Goal: Information Seeking & Learning: Compare options

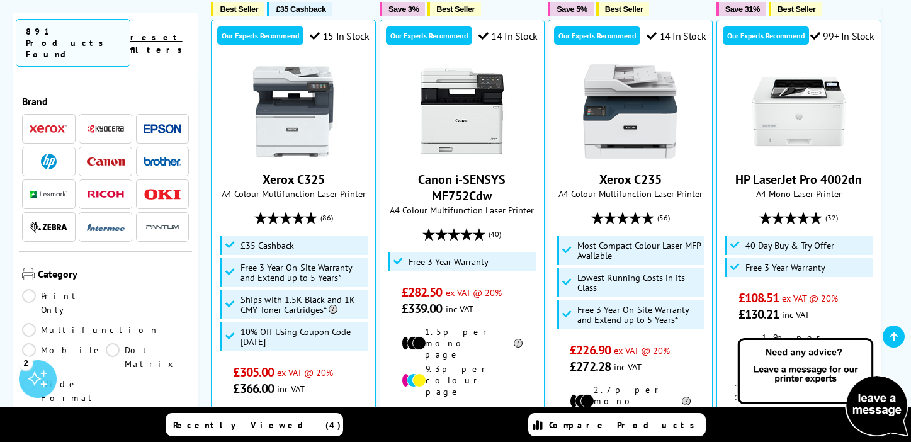
scroll to position [503, 0]
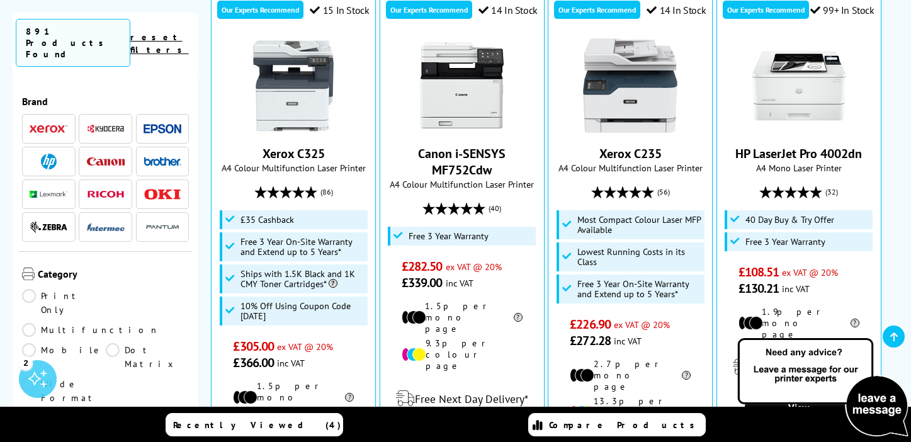
click at [31, 289] on link "Print Only" at bounding box center [64, 303] width 84 height 28
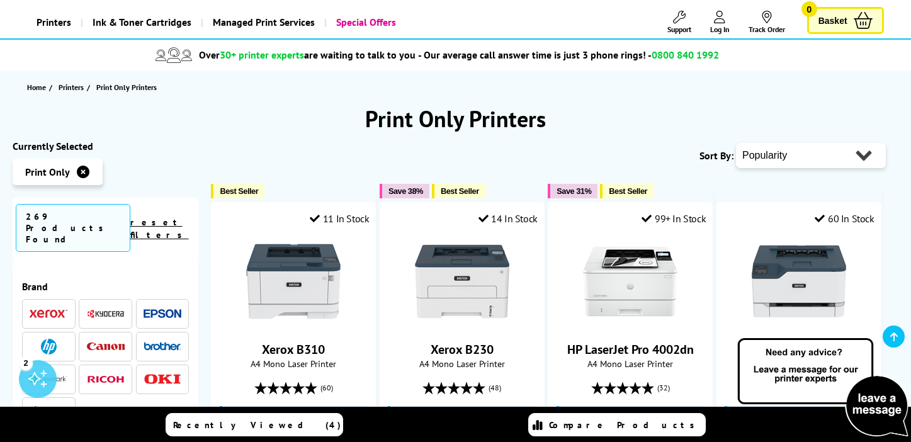
scroll to position [67, 0]
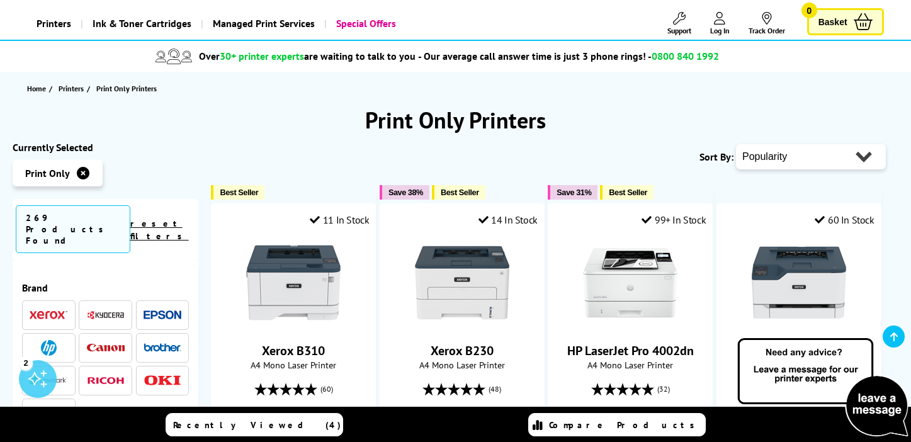
select select "Price Ascending"
click option "Price - Low to High" at bounding box center [0, 0] width 0 height 0
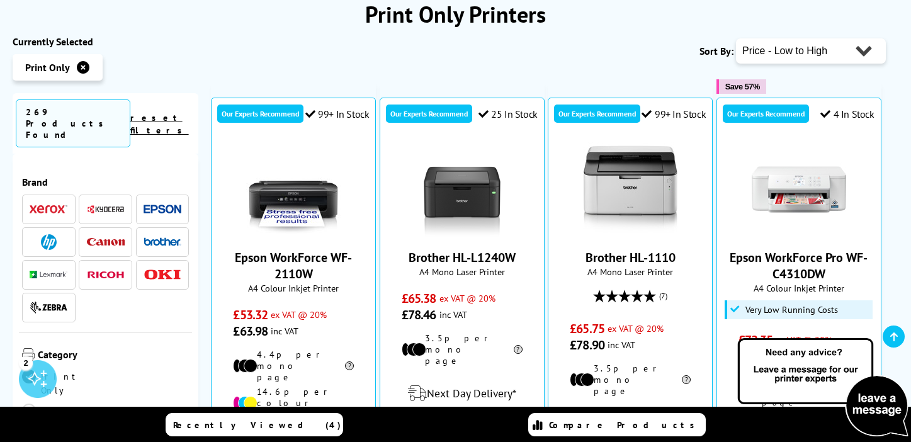
scroll to position [173, 0]
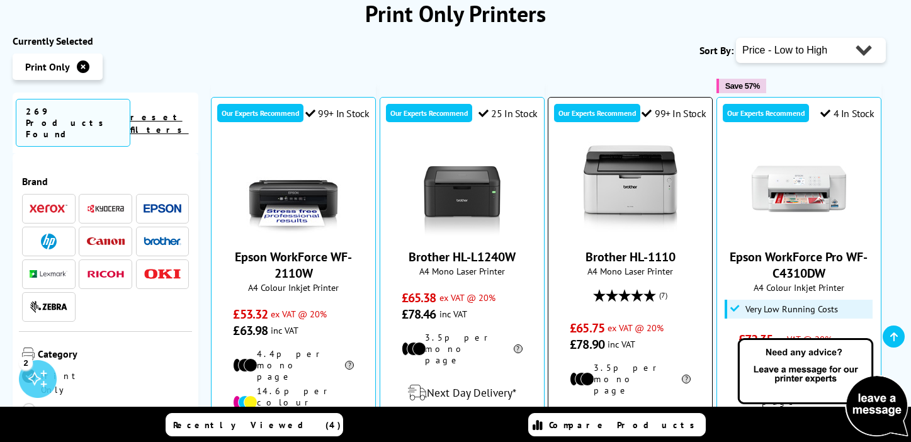
click at [639, 189] on img at bounding box center [630, 189] width 94 height 94
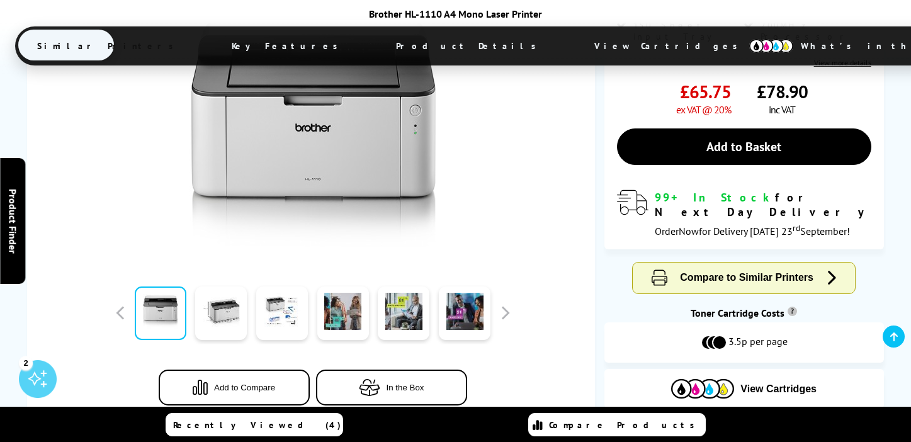
scroll to position [288, 0]
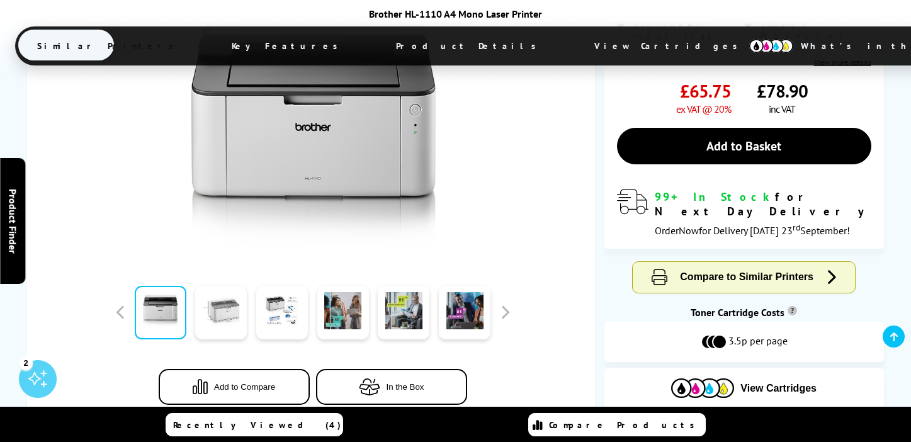
click at [232, 313] on link at bounding box center [221, 313] width 52 height 54
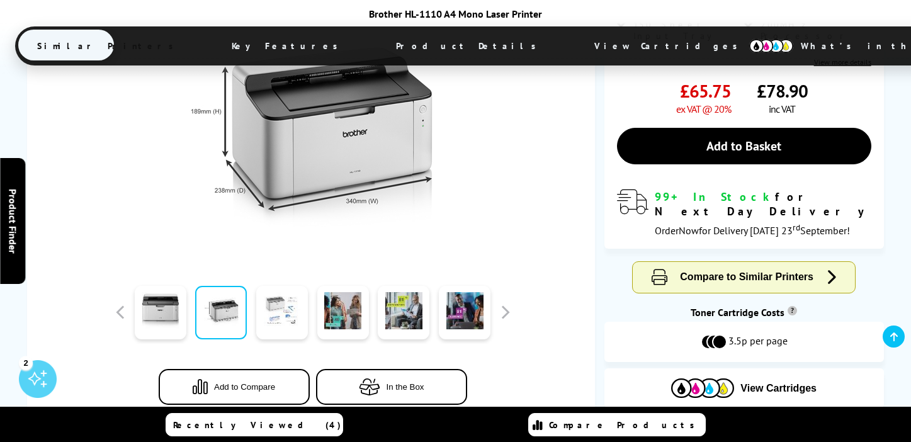
click at [280, 313] on link at bounding box center [282, 313] width 52 height 54
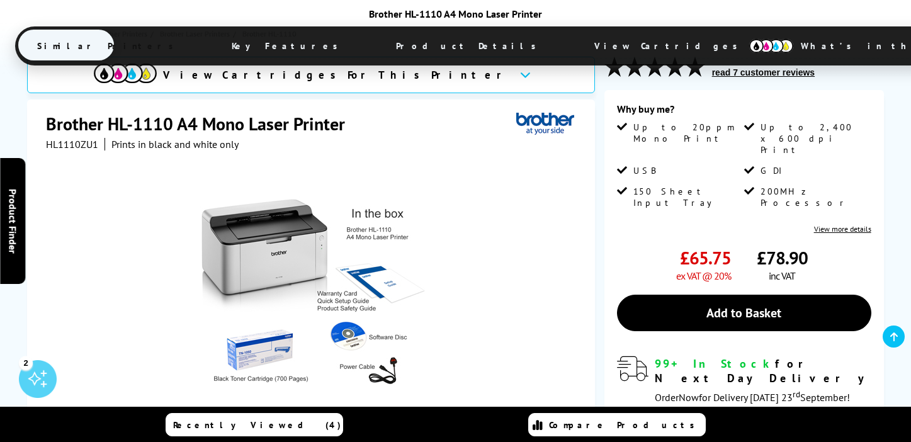
scroll to position [0, 0]
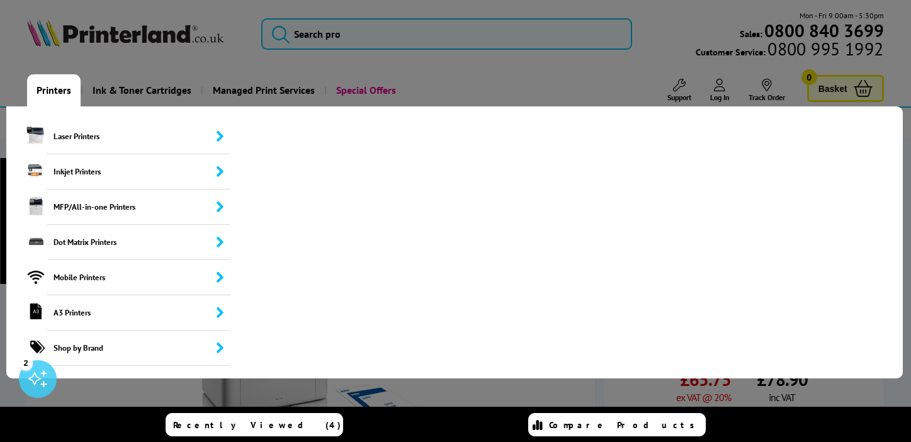
click at [62, 88] on link "Printers" at bounding box center [54, 90] width 54 height 32
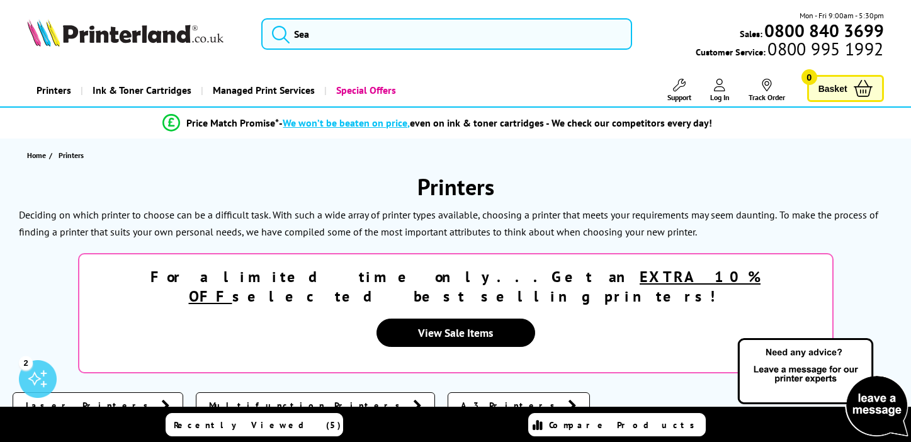
click at [60, 93] on link "Printers" at bounding box center [54, 90] width 54 height 32
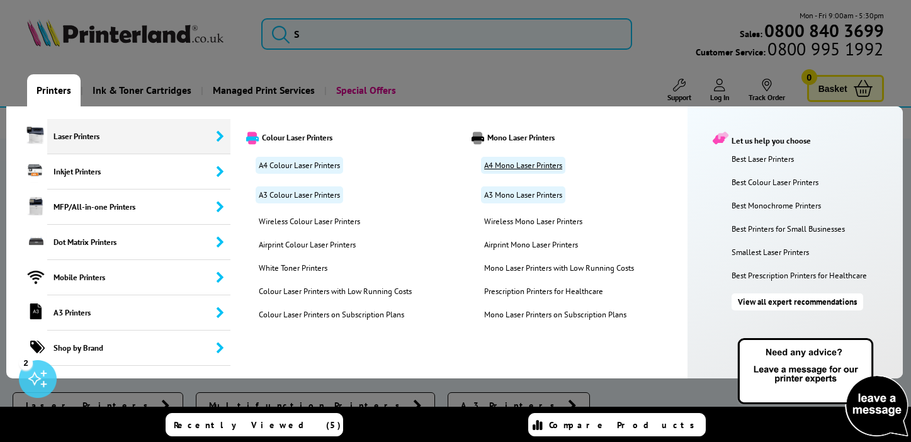
click at [511, 167] on link "A4 Mono Laser Printers" at bounding box center [523, 165] width 84 height 17
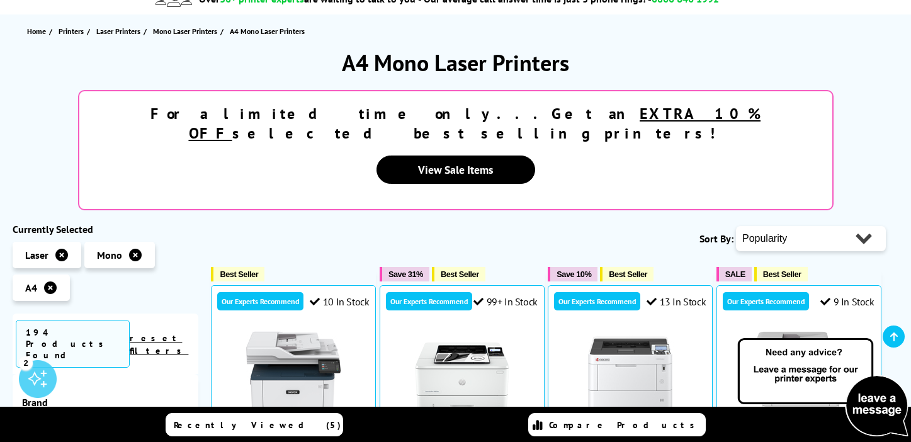
scroll to position [123, 0]
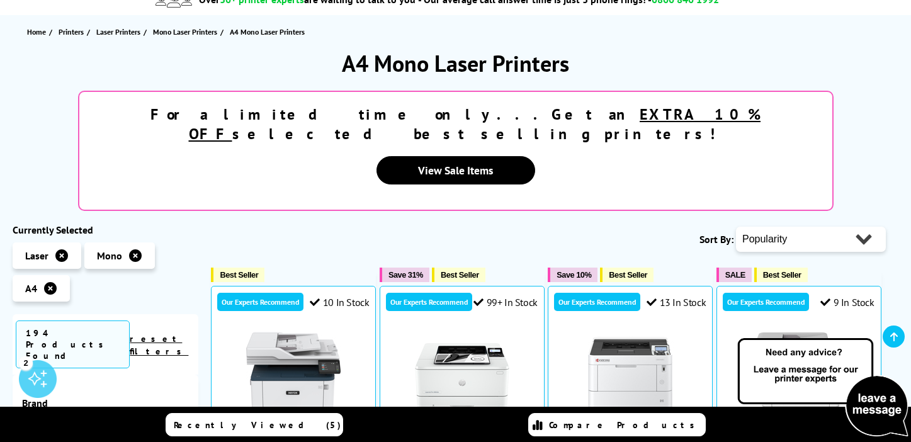
select select "Price Ascending"
click option "Price - Low to High" at bounding box center [0, 0] width 0 height 0
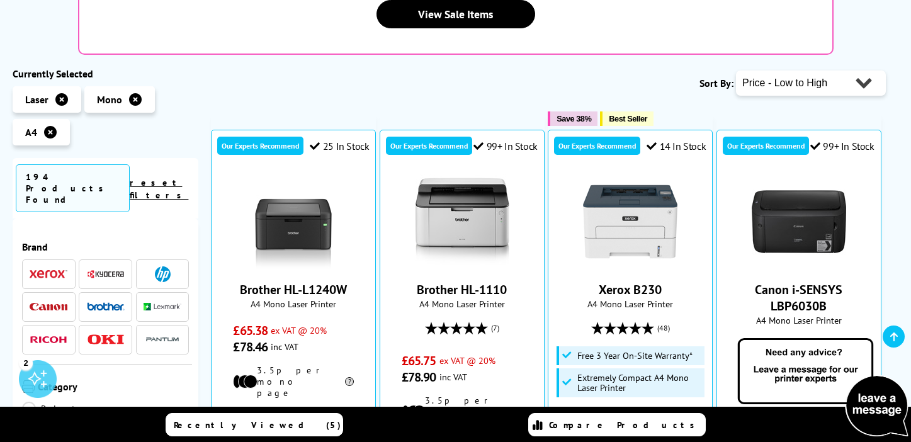
scroll to position [280, 0]
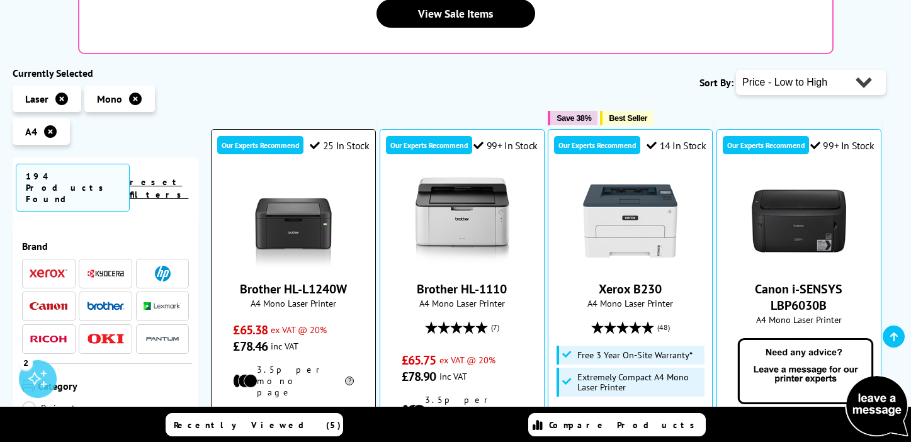
click at [297, 188] on img at bounding box center [293, 221] width 94 height 94
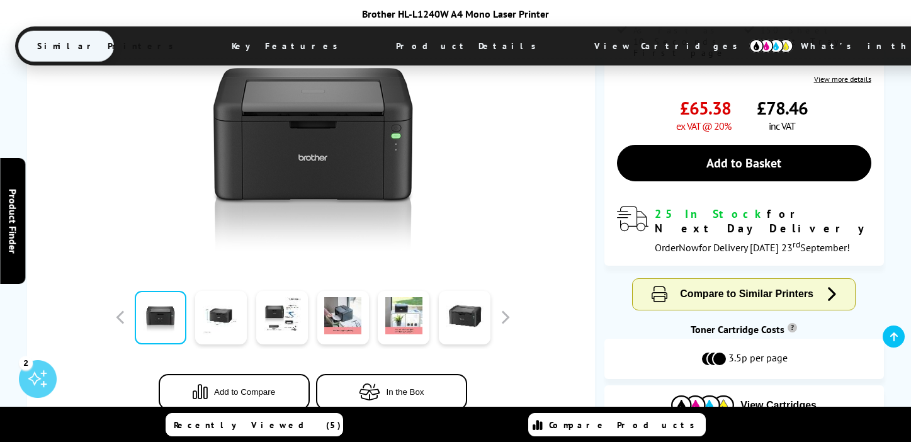
scroll to position [286, 0]
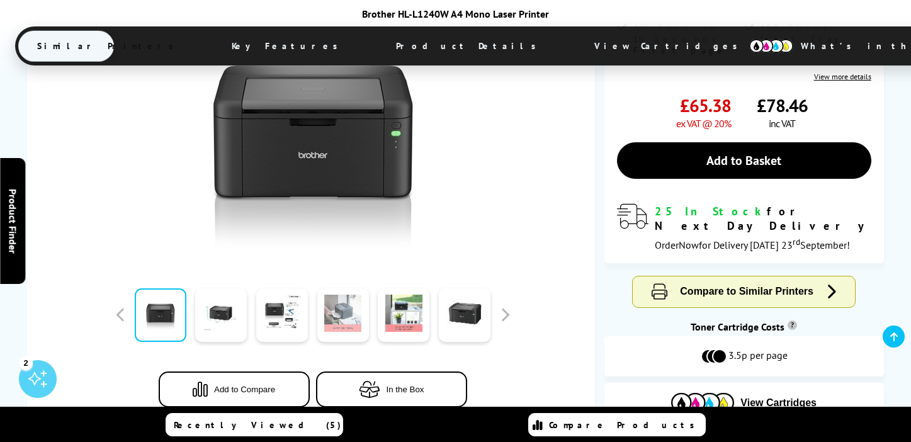
click at [357, 313] on link at bounding box center [343, 315] width 52 height 54
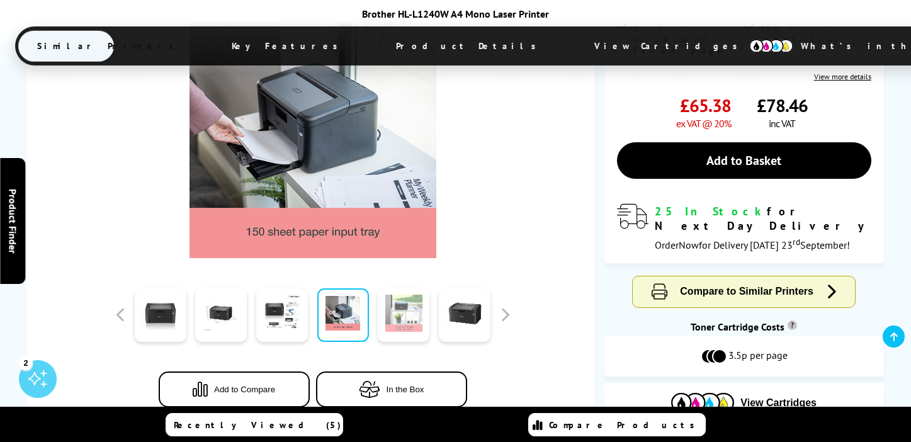
click at [395, 312] on link at bounding box center [404, 315] width 52 height 54
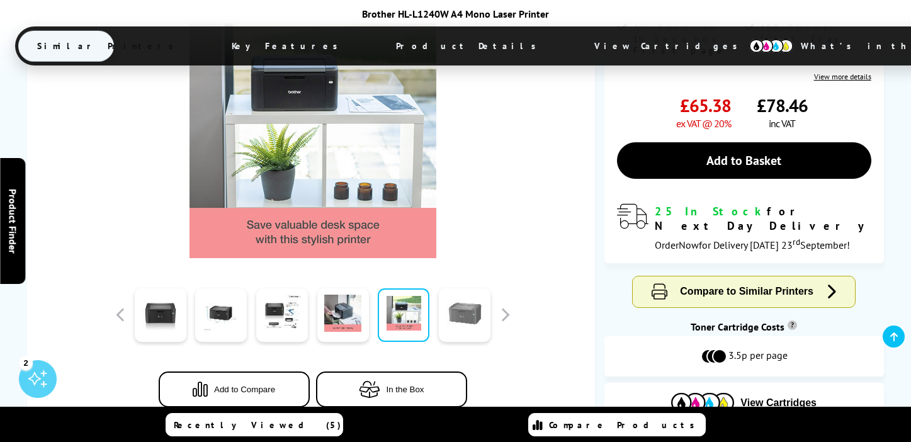
click at [468, 313] on link at bounding box center [465, 315] width 52 height 54
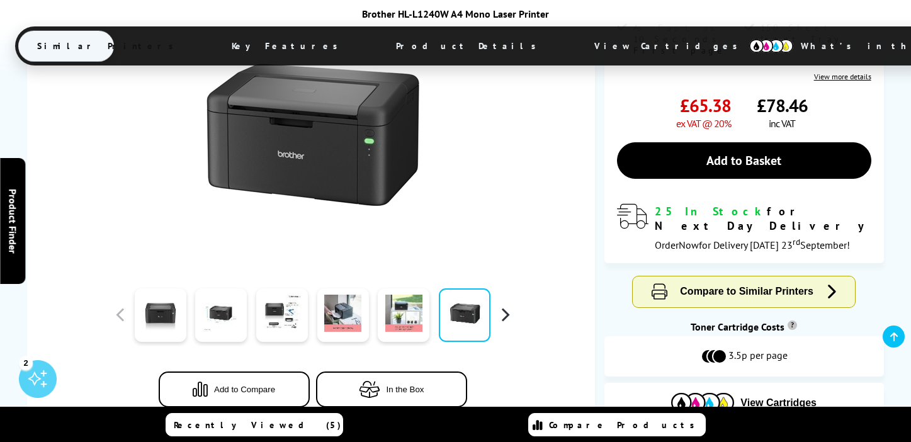
click at [505, 318] on button "button" at bounding box center [504, 314] width 19 height 19
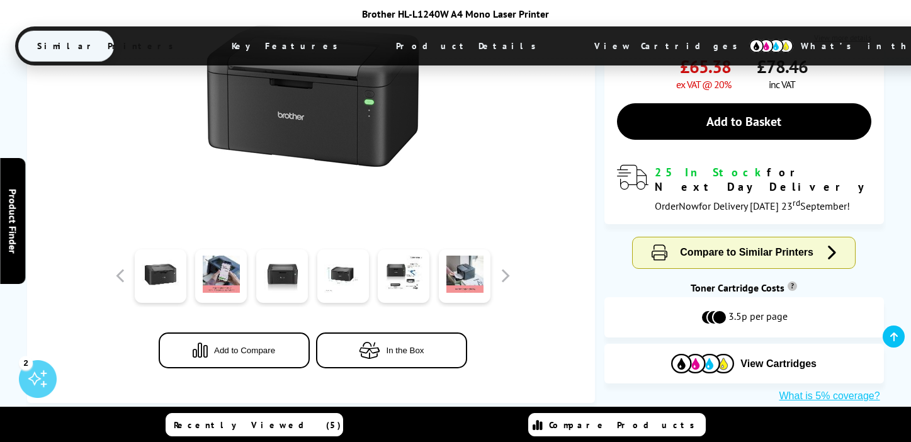
scroll to position [320, 0]
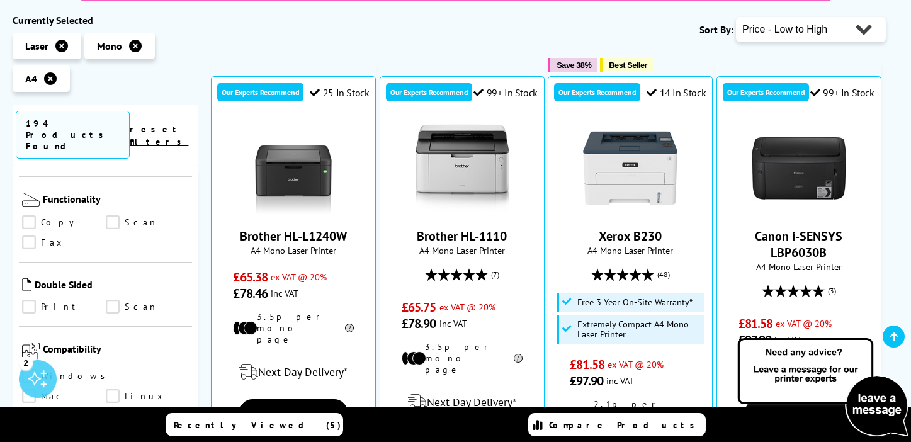
scroll to position [714, 0]
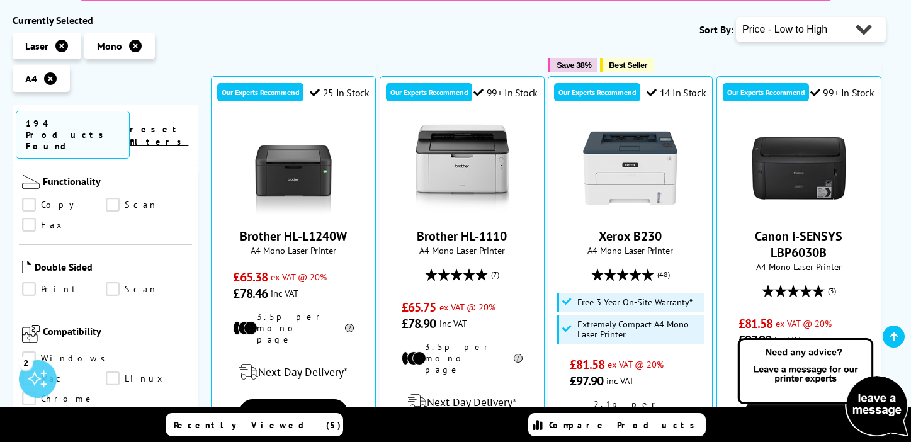
click at [29, 282] on link "Print" at bounding box center [64, 289] width 84 height 14
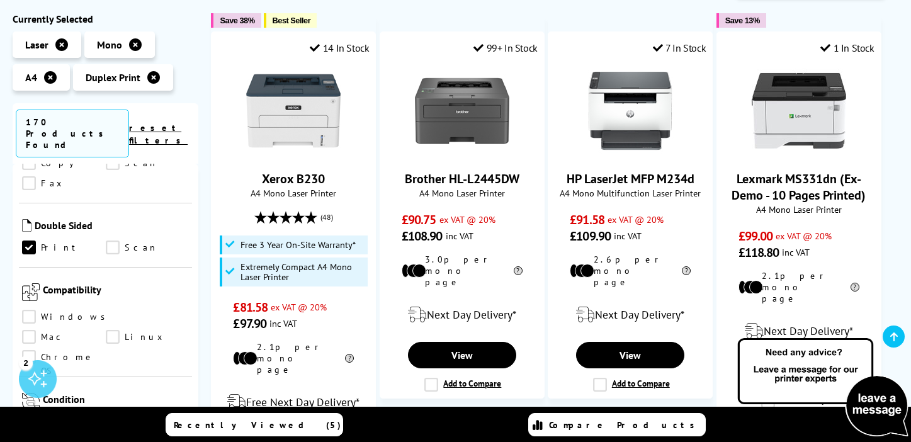
scroll to position [241, 0]
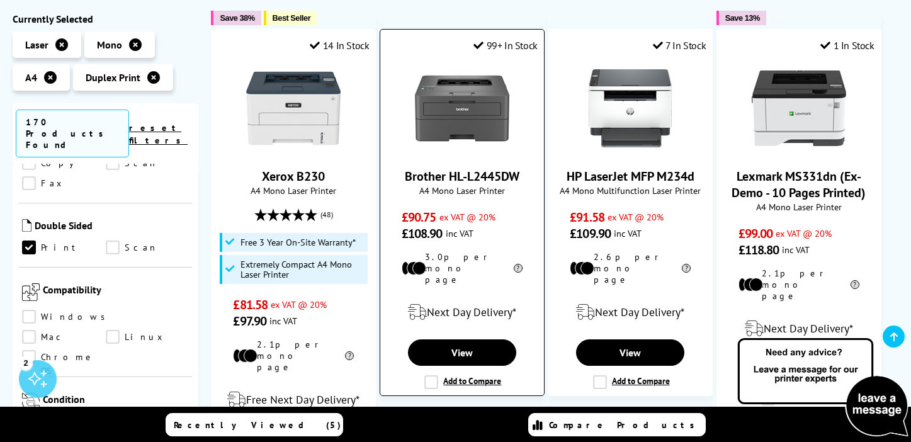
click at [465, 124] on img at bounding box center [462, 108] width 94 height 94
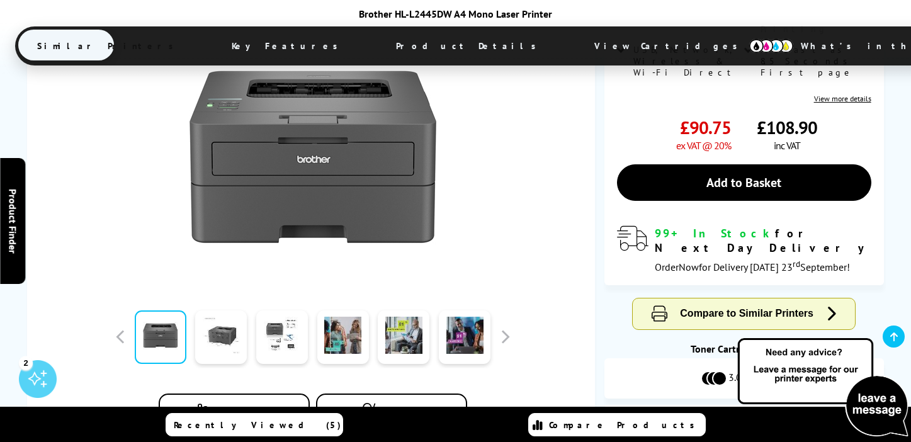
scroll to position [264, 0]
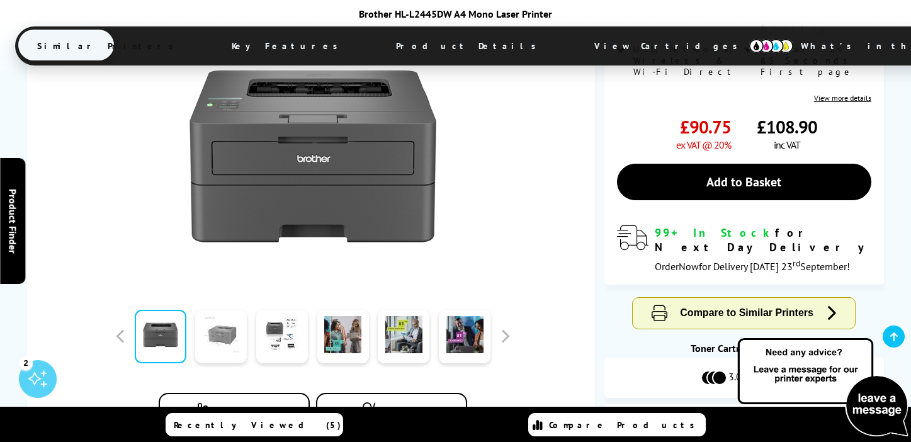
click at [215, 341] on link at bounding box center [221, 337] width 52 height 54
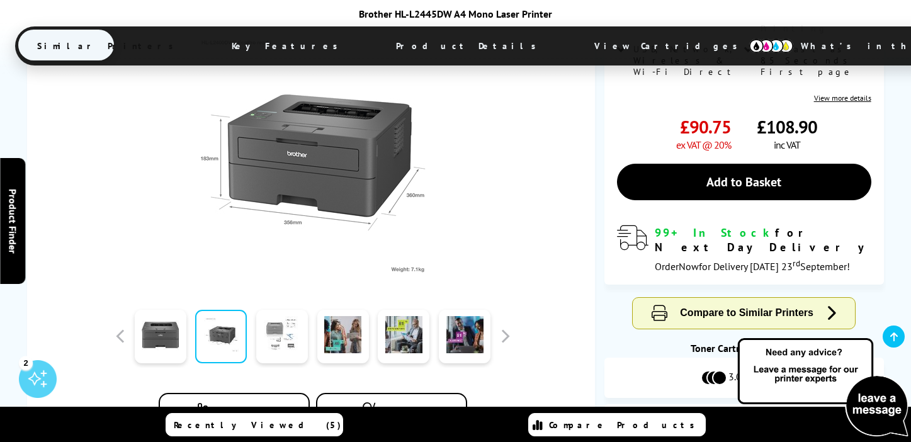
click at [261, 339] on link at bounding box center [282, 337] width 52 height 54
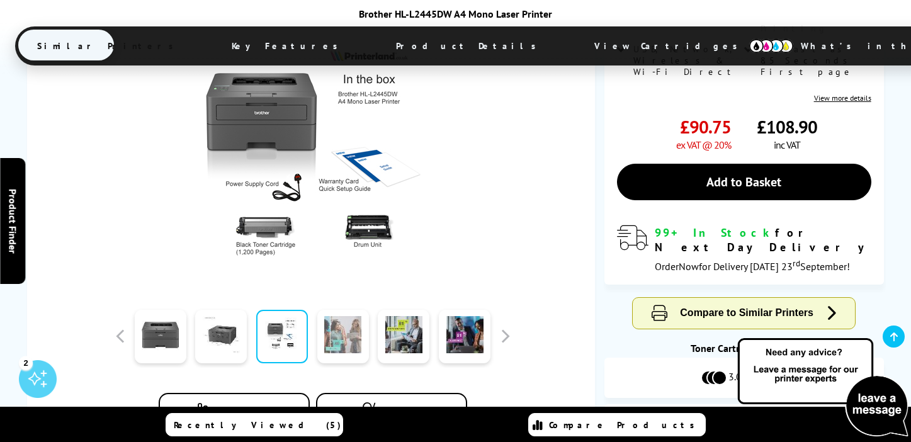
click at [332, 337] on link at bounding box center [343, 337] width 52 height 54
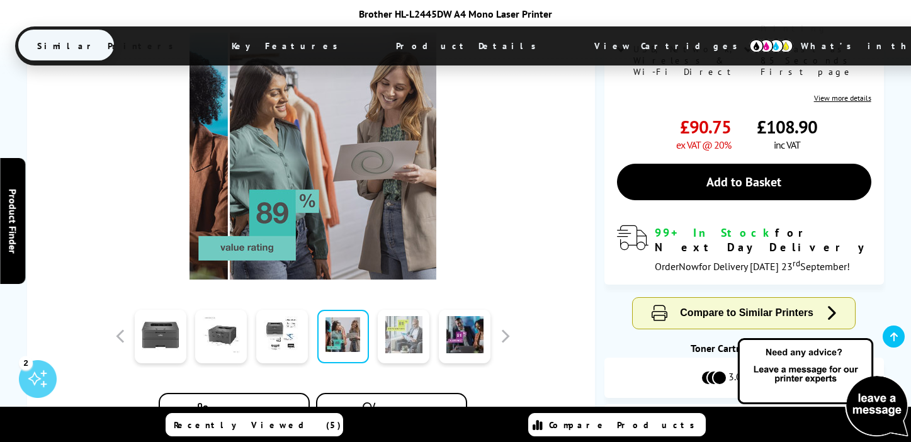
click at [386, 332] on link at bounding box center [404, 337] width 52 height 54
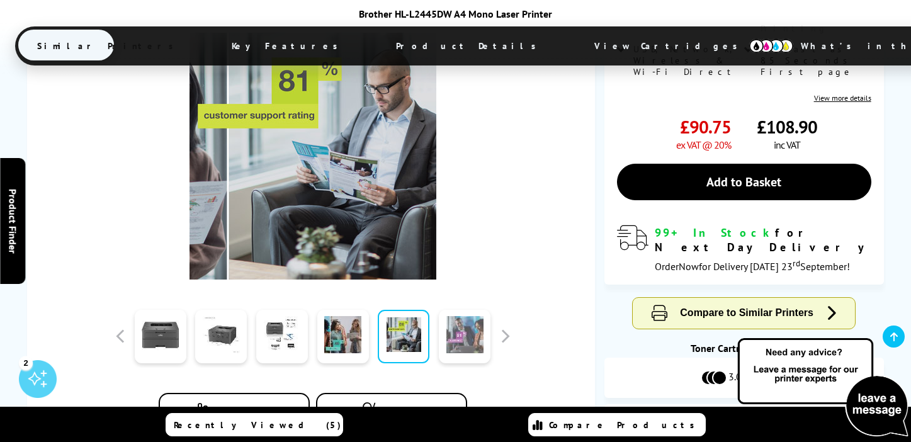
click at [458, 327] on link at bounding box center [465, 337] width 52 height 54
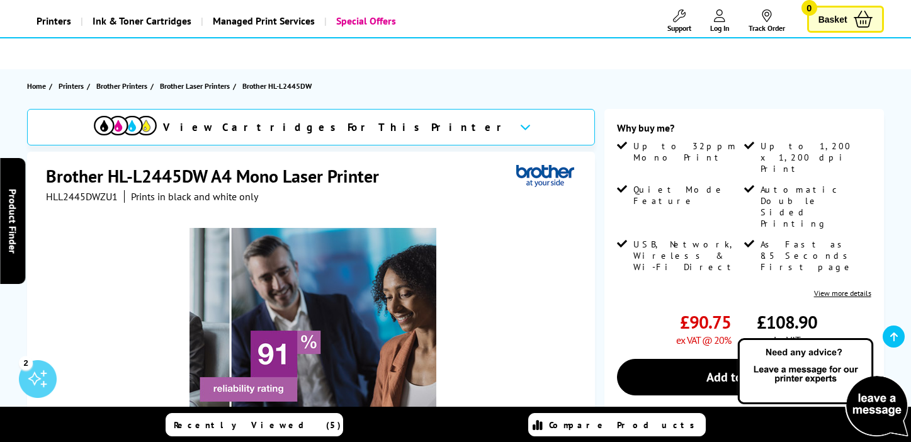
scroll to position [0, 0]
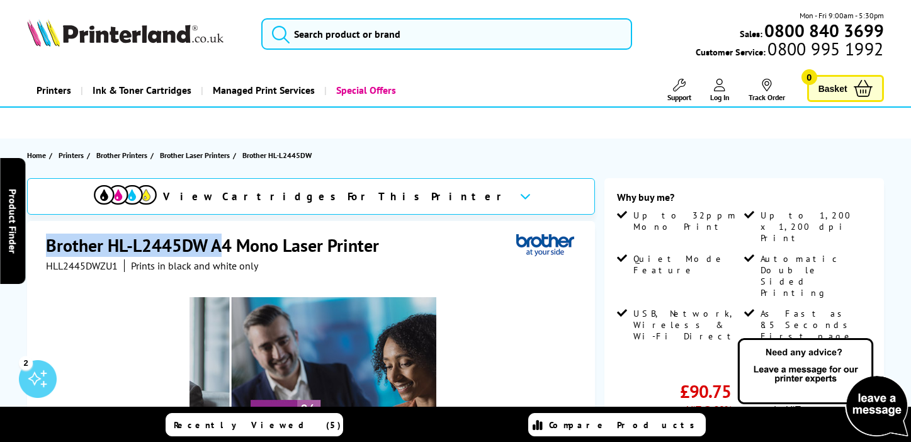
drag, startPoint x: 49, startPoint y: 245, endPoint x: 223, endPoint y: 240, distance: 174.4
click at [223, 240] on h1 "Brother HL-L2445DW A4 Mono Laser Printer" at bounding box center [219, 245] width 346 height 23
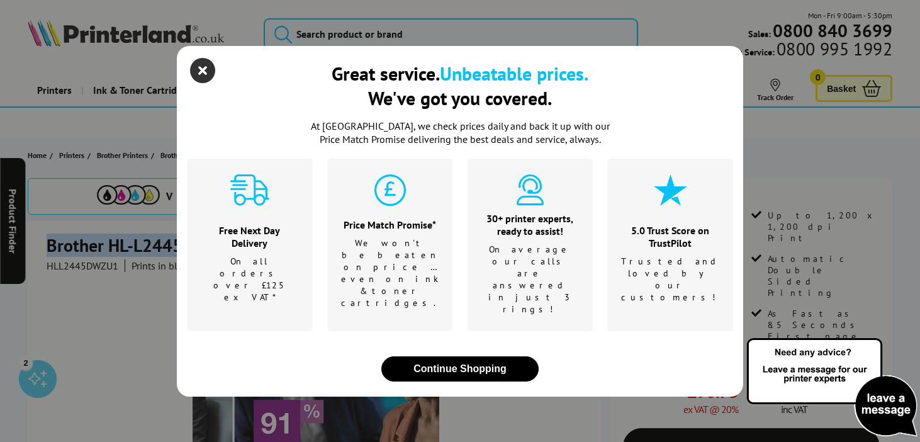
click at [206, 83] on icon "close modal" at bounding box center [202, 70] width 25 height 25
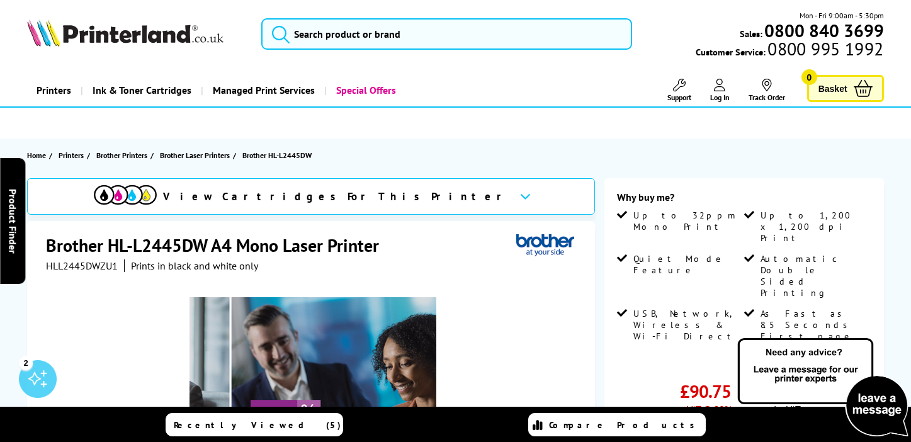
click at [51, 251] on h1 "Brother HL-L2445DW A4 Mono Laser Printer" at bounding box center [219, 245] width 346 height 23
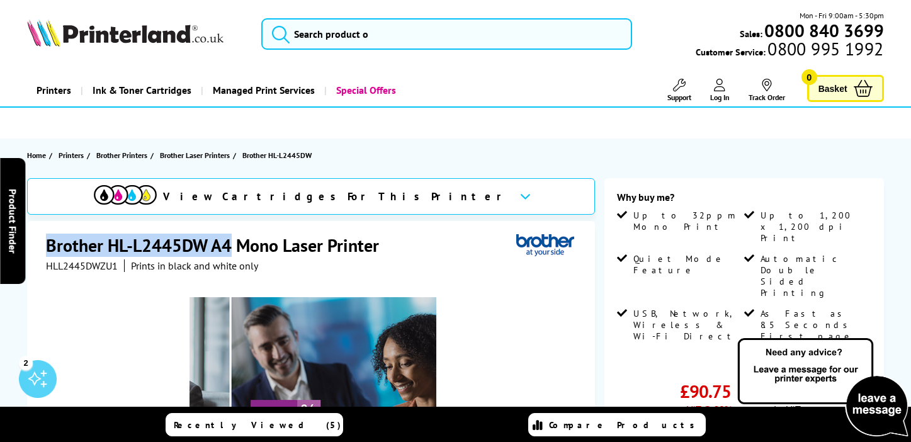
drag, startPoint x: 48, startPoint y: 246, endPoint x: 233, endPoint y: 250, distance: 184.5
click at [233, 250] on h1 "Brother HL-L2445DW A4 Mono Laser Printer" at bounding box center [219, 245] width 346 height 23
copy h1 "Brother HL-L2445DW A4"
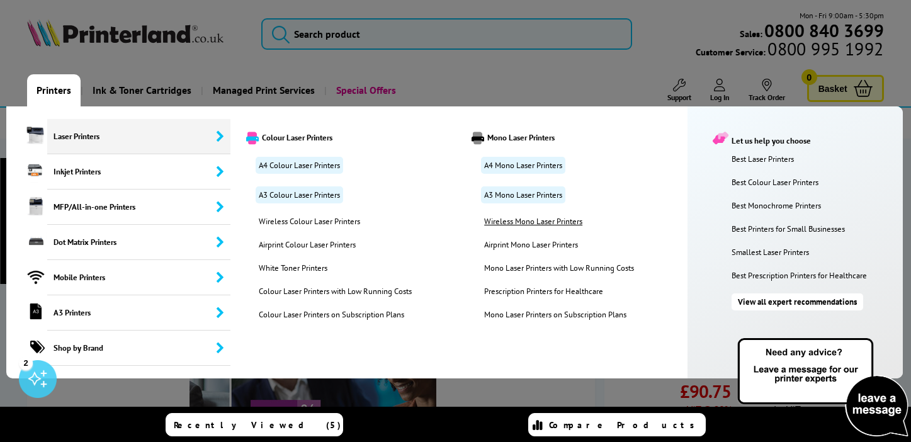
click at [502, 225] on link "Wireless Mono Laser Printers" at bounding box center [565, 221] width 181 height 11
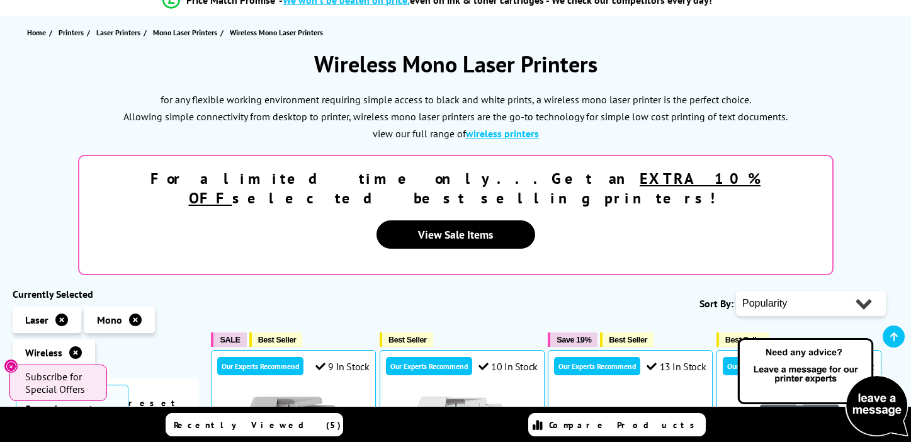
scroll to position [96, 0]
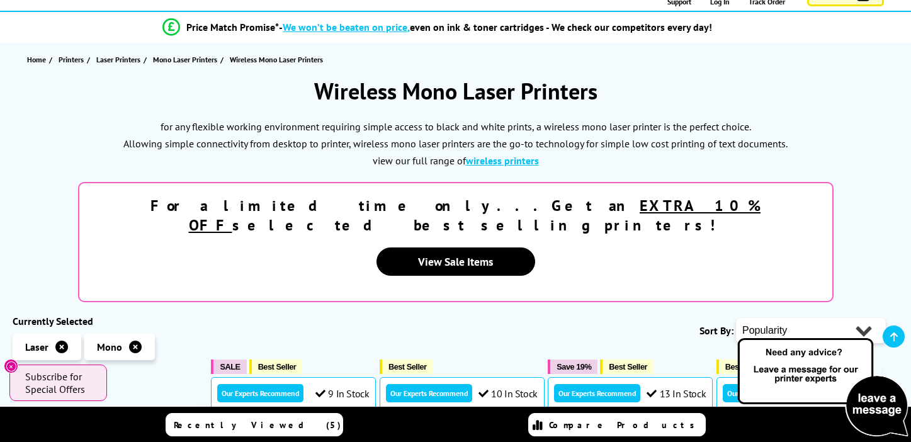
select select "Price Ascending"
click option "Price - Low to High" at bounding box center [0, 0] width 0 height 0
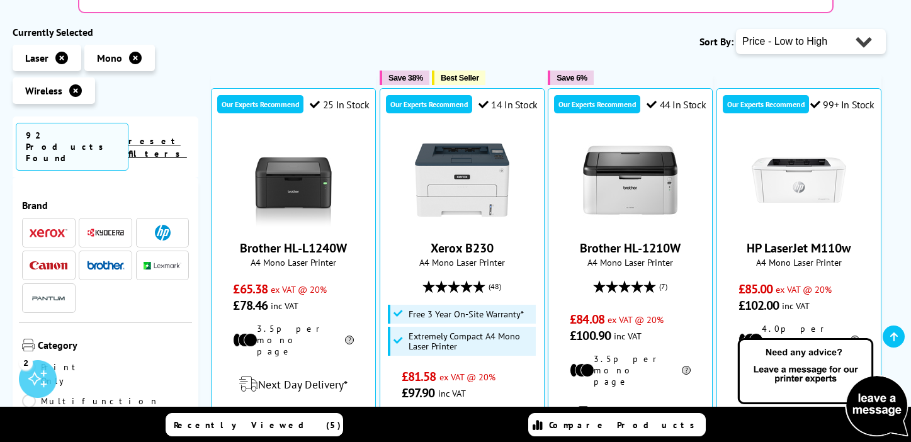
scroll to position [392, 0]
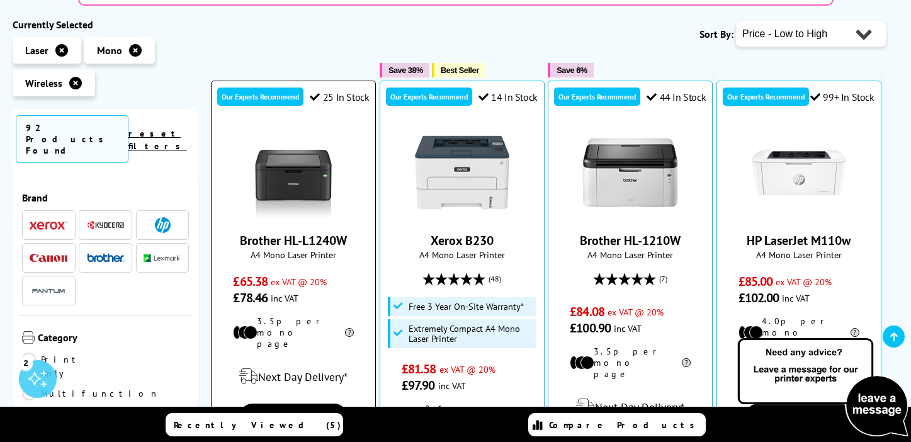
click at [325, 144] on img at bounding box center [293, 172] width 94 height 94
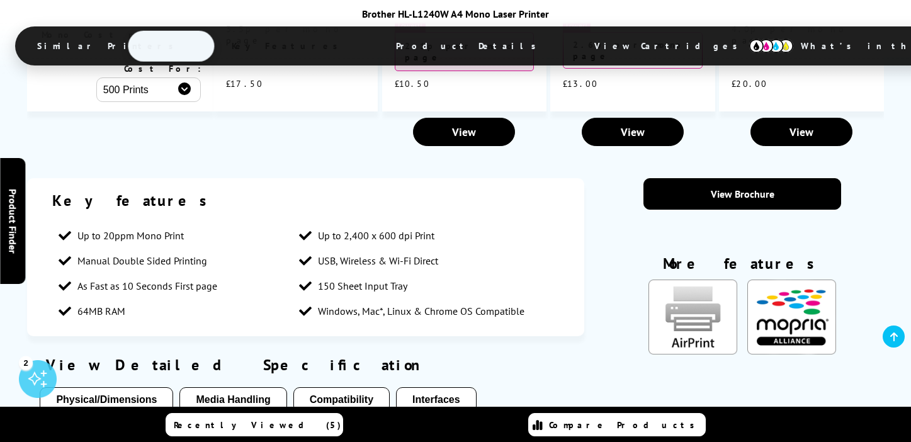
scroll to position [1291, 0]
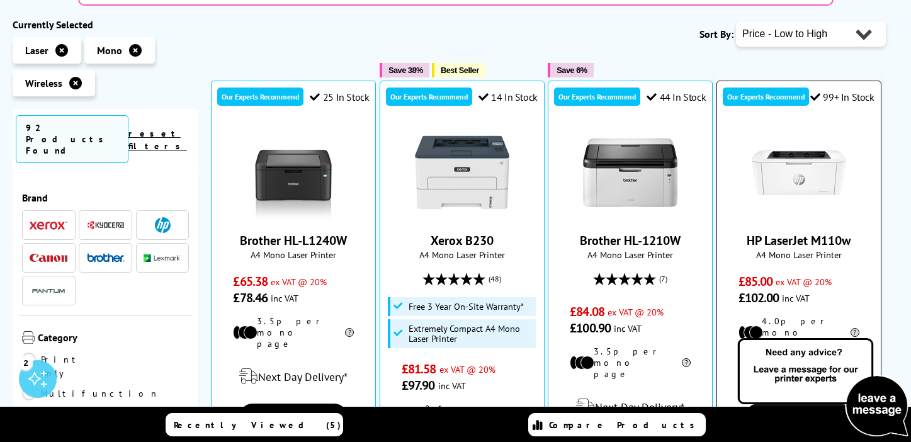
scroll to position [392, 0]
click at [807, 137] on img at bounding box center [799, 172] width 94 height 94
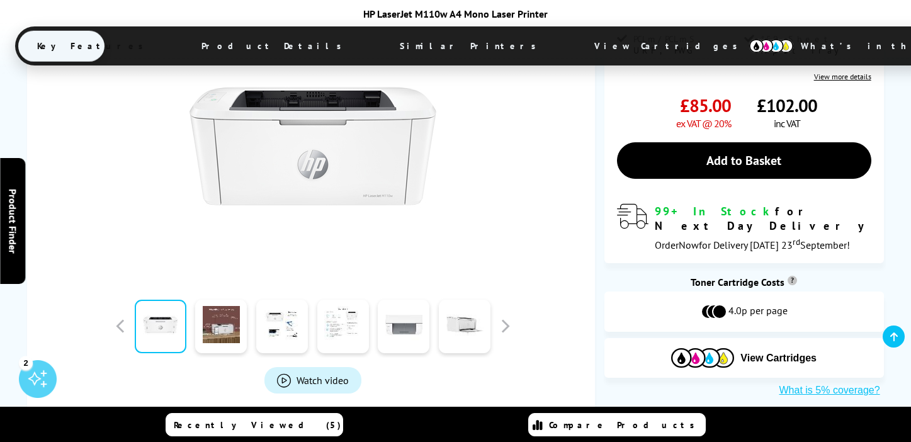
scroll to position [282, 0]
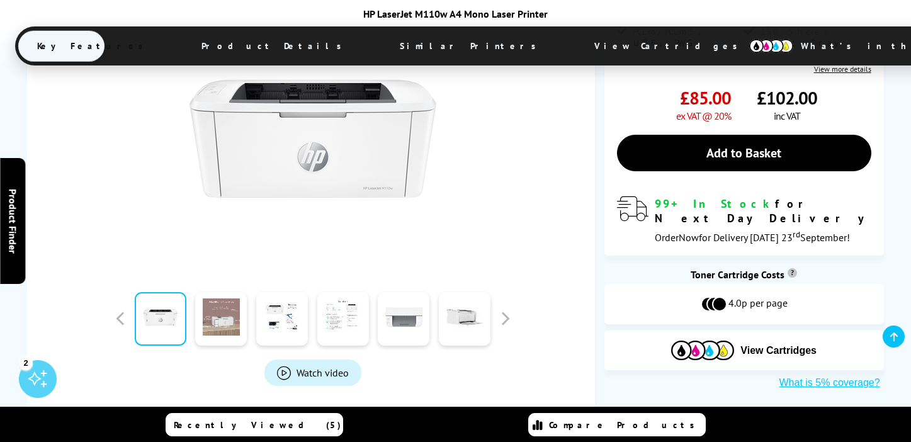
click at [228, 318] on link at bounding box center [221, 319] width 52 height 54
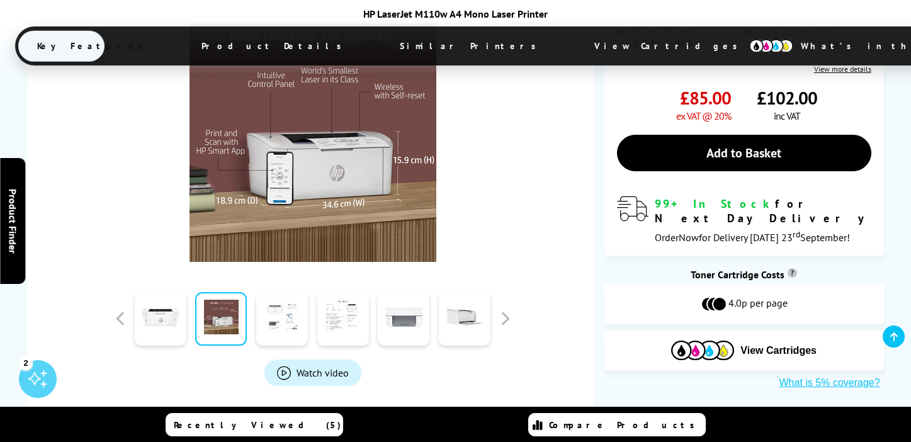
click at [264, 320] on link at bounding box center [282, 319] width 52 height 54
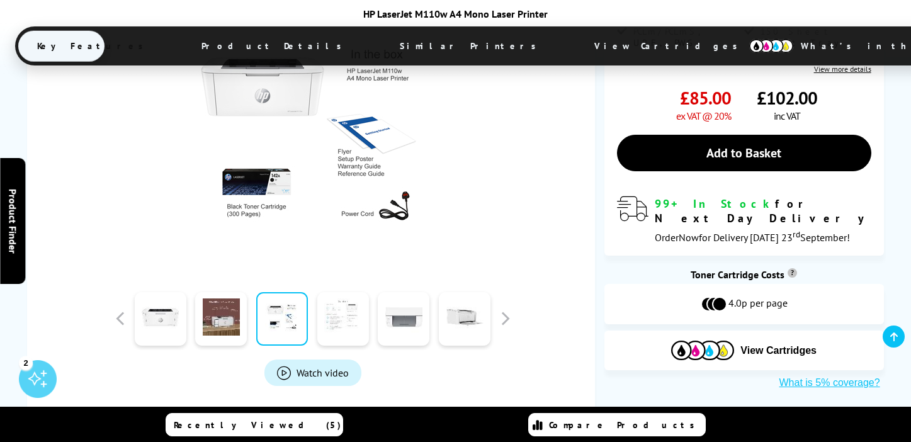
click at [325, 320] on link at bounding box center [343, 319] width 52 height 54
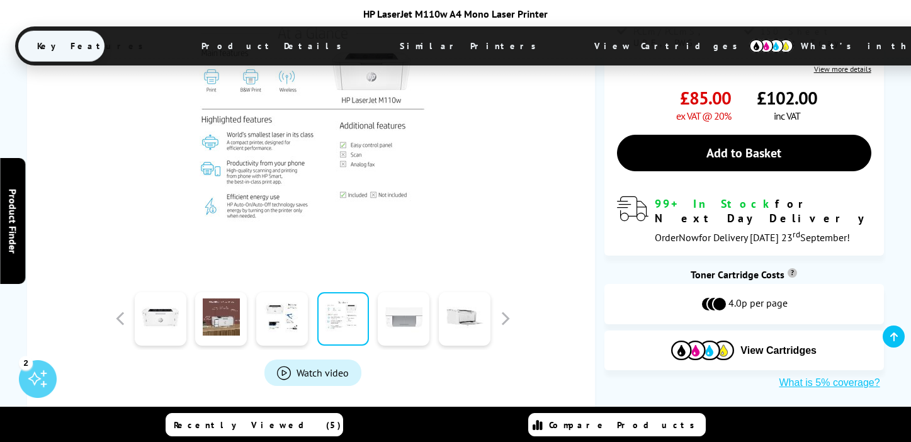
click at [383, 324] on link at bounding box center [404, 319] width 52 height 54
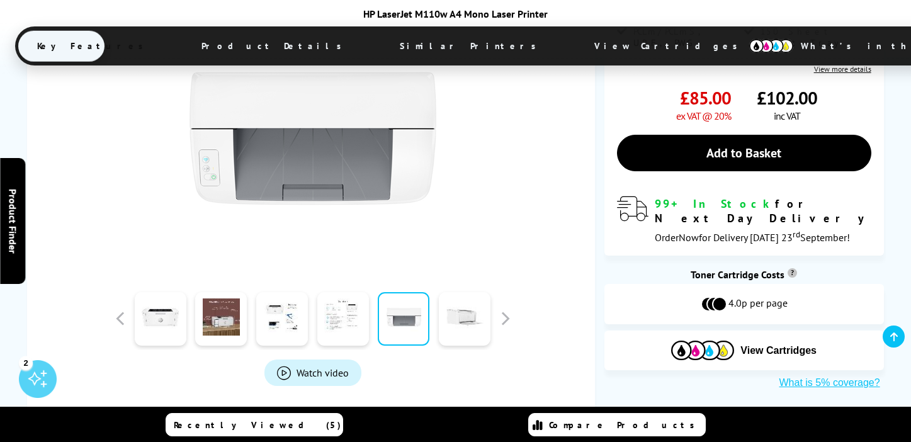
click at [461, 322] on link at bounding box center [465, 319] width 52 height 54
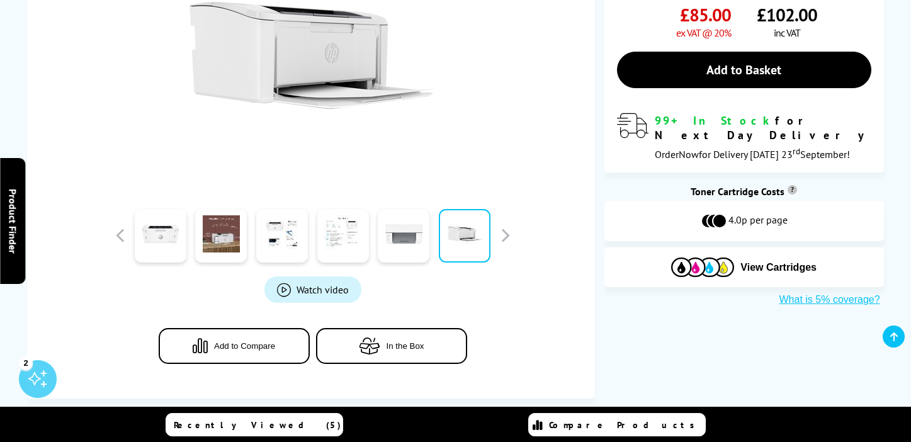
scroll to position [0, 0]
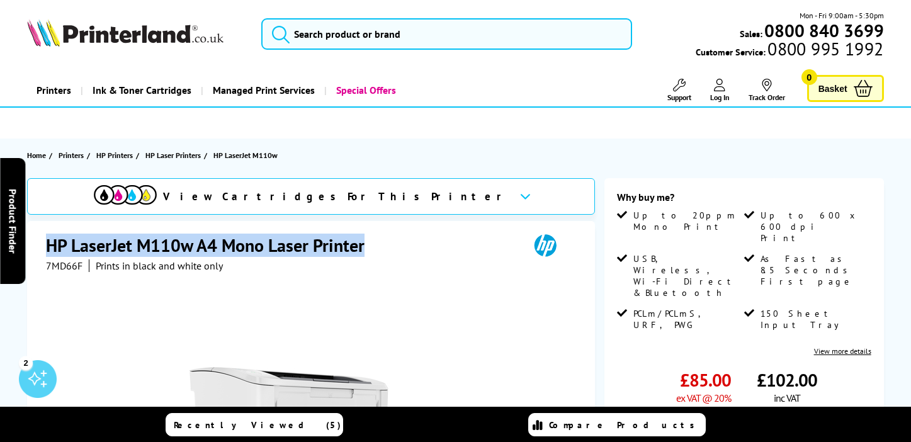
drag, startPoint x: 48, startPoint y: 242, endPoint x: 375, endPoint y: 249, distance: 326.1
click at [375, 249] on h1 "HP LaserJet M110w A4 Mono Laser Printer" at bounding box center [211, 245] width 331 height 23
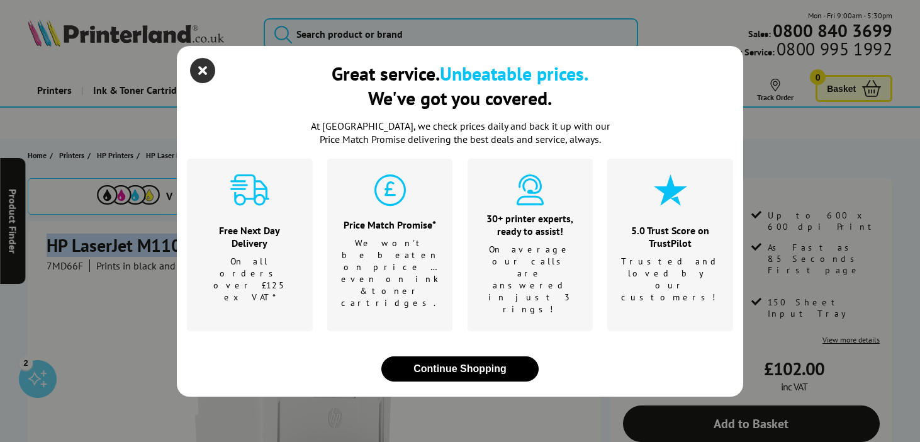
click at [206, 83] on icon "close modal" at bounding box center [202, 70] width 25 height 25
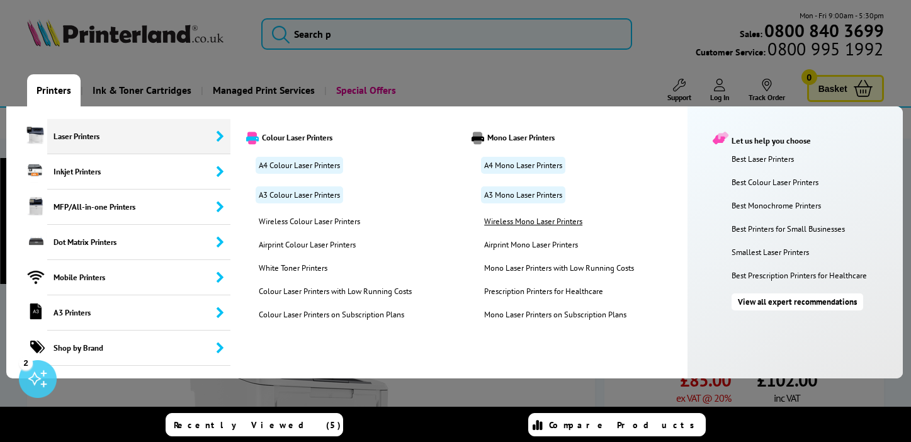
click at [527, 221] on link "Wireless Mono Laser Printers" at bounding box center [565, 221] width 181 height 11
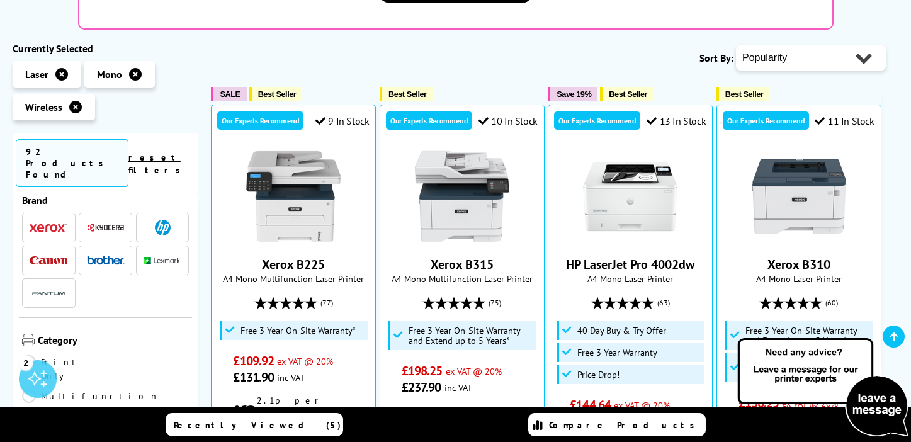
scroll to position [18, 0]
click at [57, 260] on img at bounding box center [49, 264] width 38 height 8
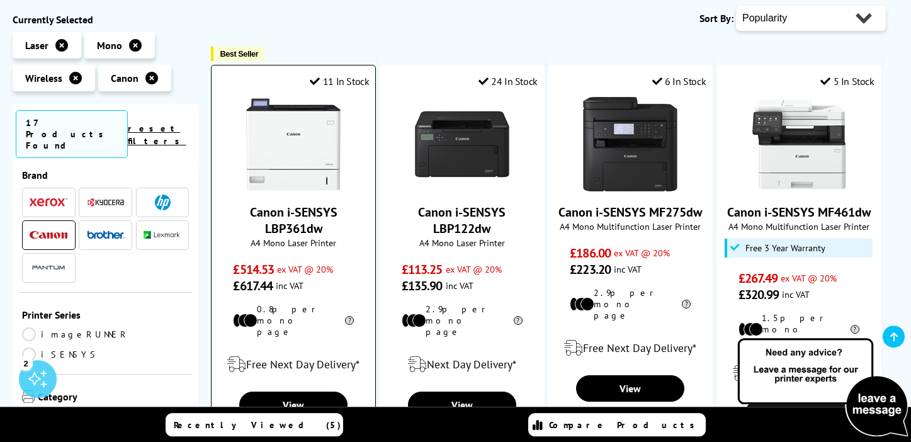
scroll to position [208, 0]
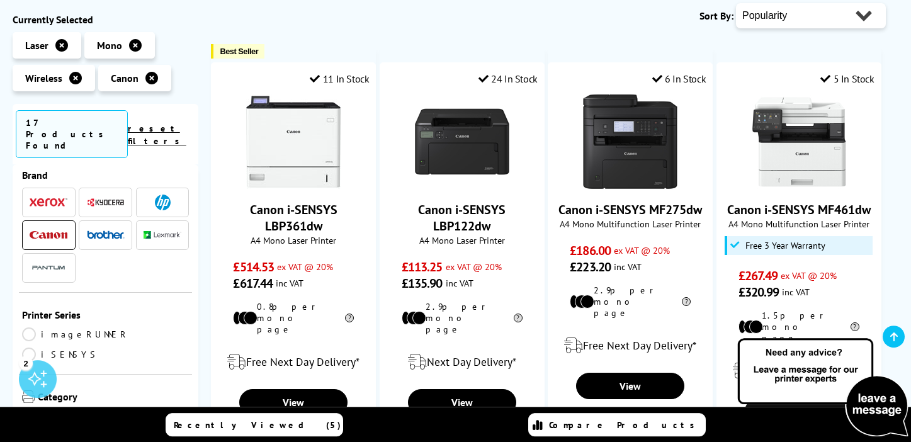
click at [105, 197] on img at bounding box center [106, 201] width 38 height 9
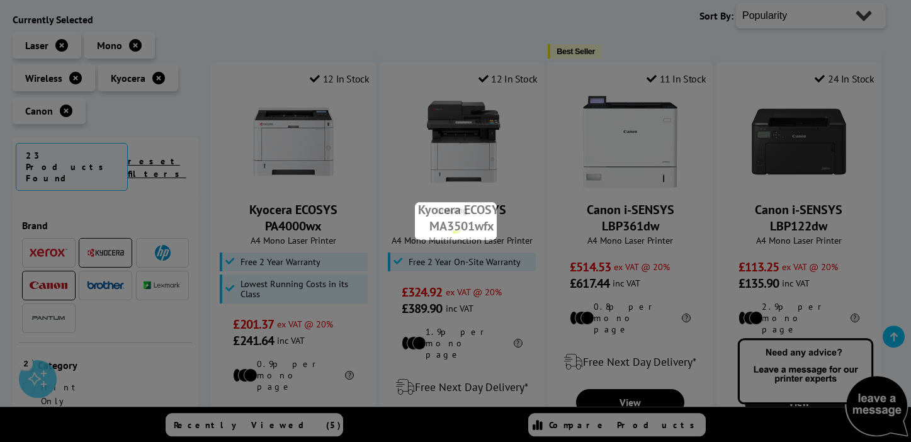
scroll to position [18, 0]
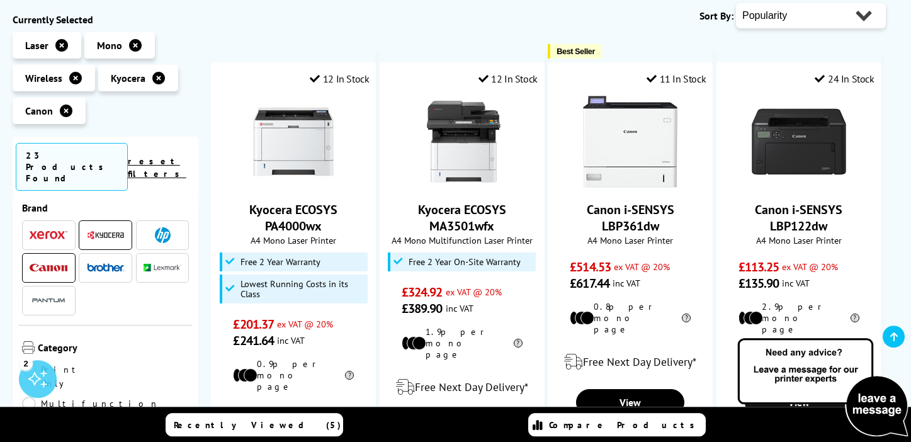
click at [736, 3] on select "Popularity Rating Price - Low to High Price - High to Low Running Costs - Low t…" at bounding box center [811, 15] width 150 height 25
select select "Price Ascending"
click option "Price - Low to High" at bounding box center [0, 0] width 0 height 0
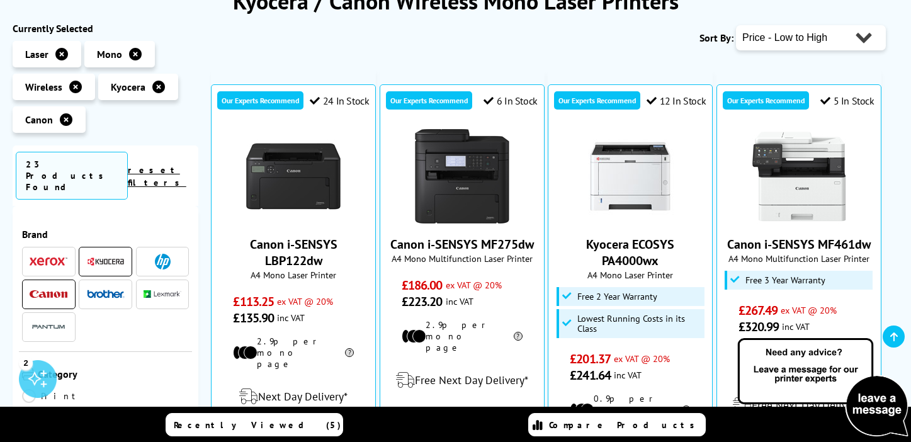
scroll to position [188, 0]
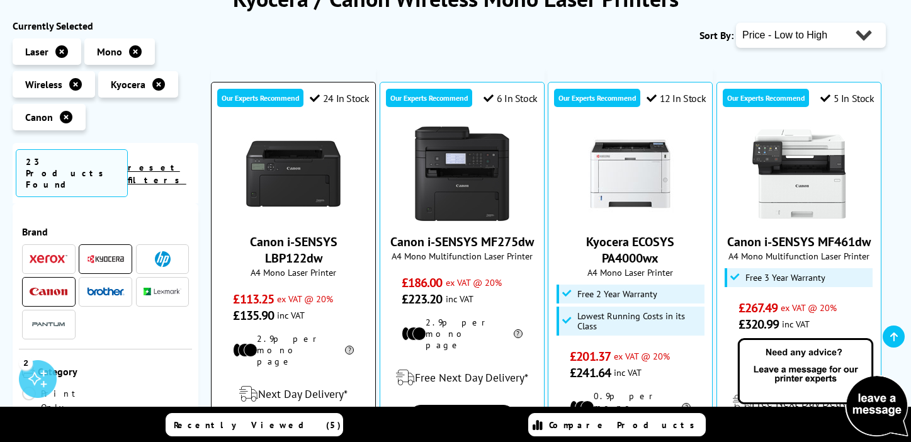
click at [315, 185] on img at bounding box center [293, 174] width 94 height 94
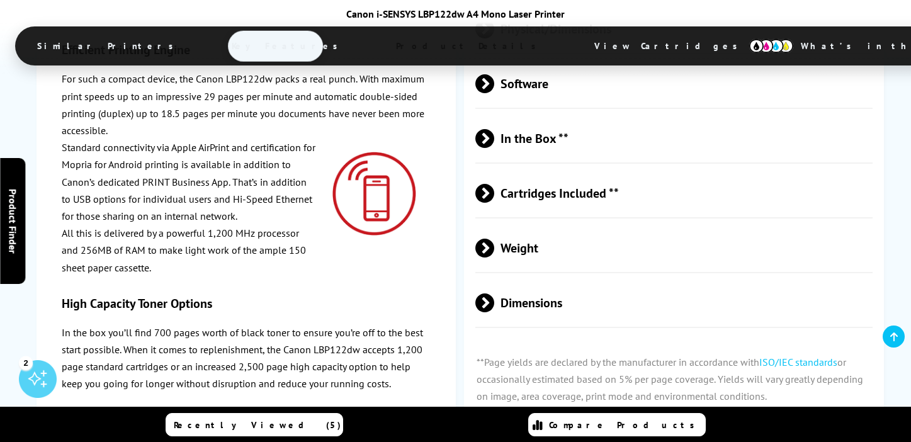
scroll to position [2771, 0]
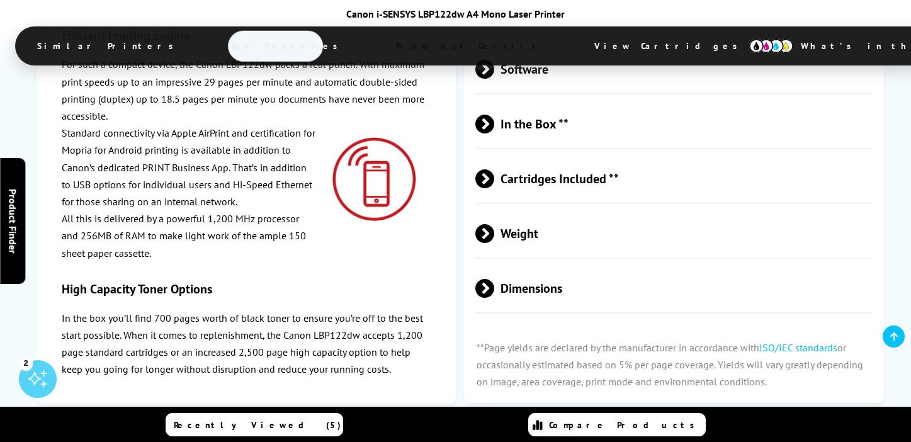
click at [495, 265] on span "Dimensions" at bounding box center [673, 288] width 397 height 47
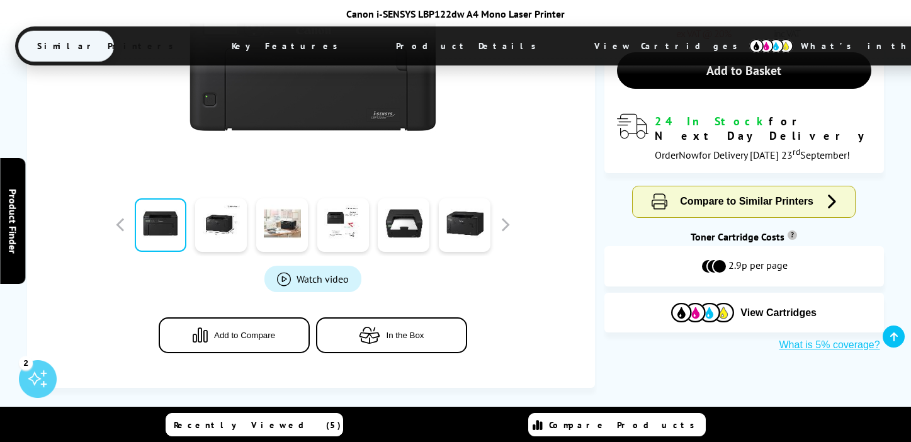
scroll to position [377, 0]
